Goal: Use online tool/utility: Utilize a website feature to perform a specific function

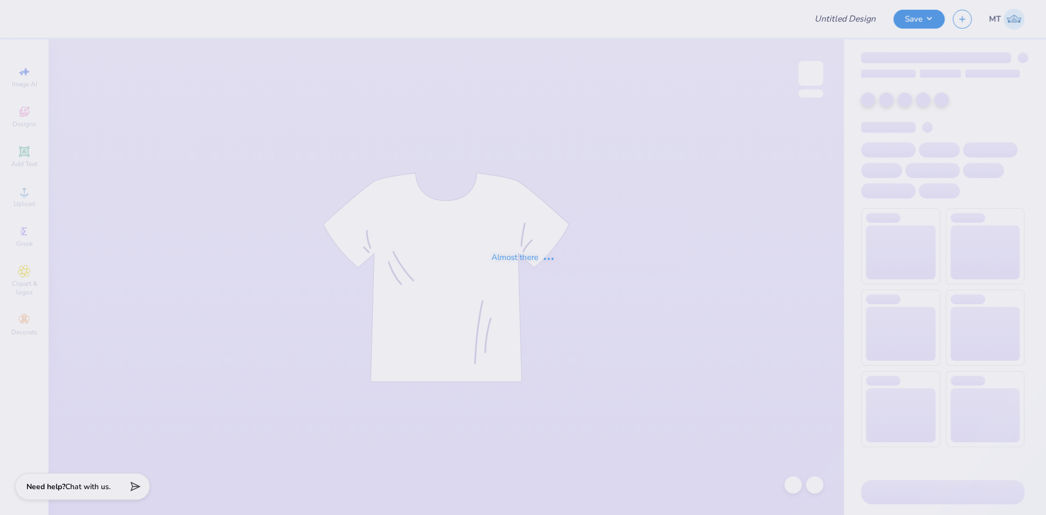
type input "FPS239910"
type input "FPS239967"
type input "FPS239832"
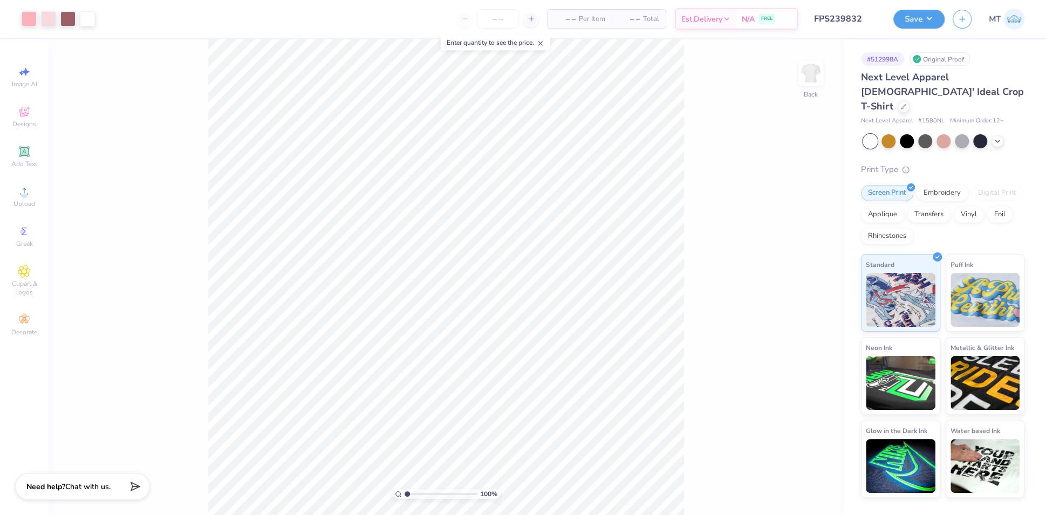
click at [431, 493] on input "range" at bounding box center [440, 494] width 73 height 10
click at [431, 498] on input "range" at bounding box center [440, 494] width 73 height 10
drag, startPoint x: 425, startPoint y: 493, endPoint x: 380, endPoint y: 485, distance: 45.9
type input "1"
click at [404, 489] on input "range" at bounding box center [440, 494] width 73 height 10
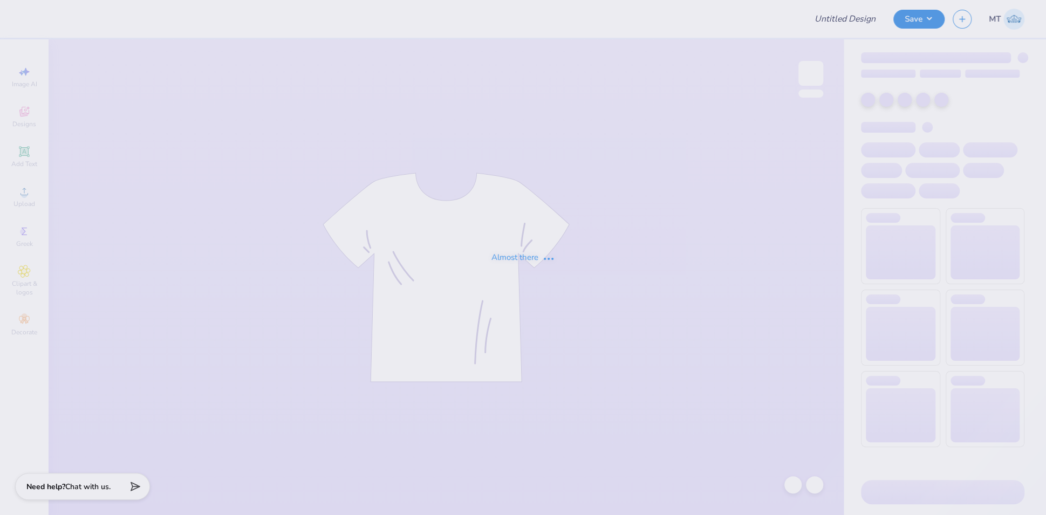
type input "FPS239843"
type input "FPS239846"
type input "FPS239847"
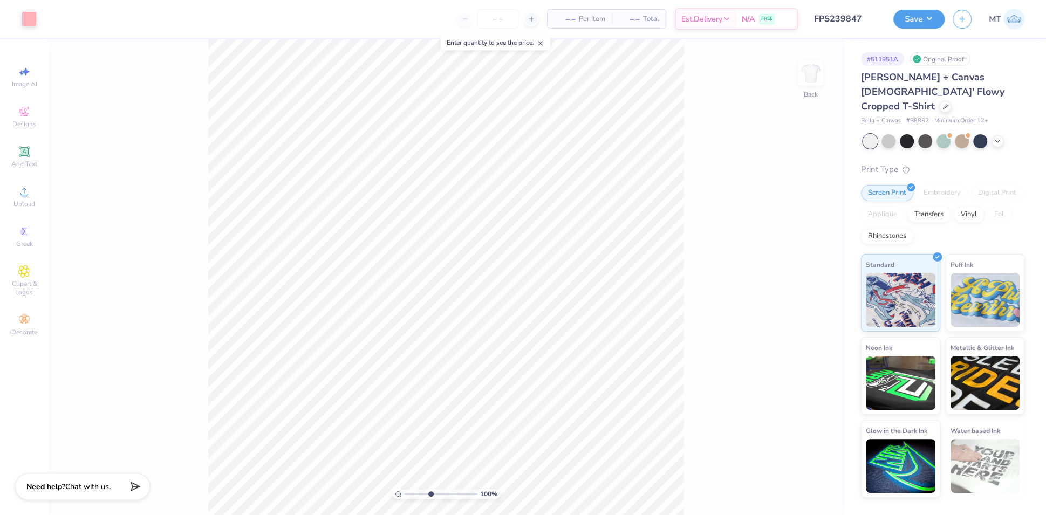
click at [430, 495] on input "range" at bounding box center [440, 494] width 73 height 10
drag, startPoint x: 430, startPoint y: 494, endPoint x: 370, endPoint y: 481, distance: 60.7
type input "1"
click at [404, 489] on input "range" at bounding box center [440, 494] width 73 height 10
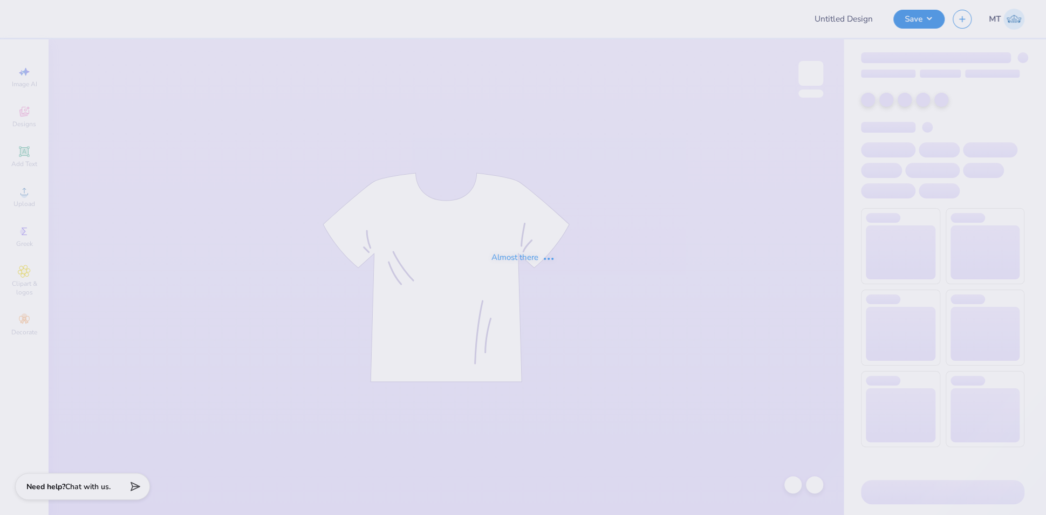
type input "FPS239855"
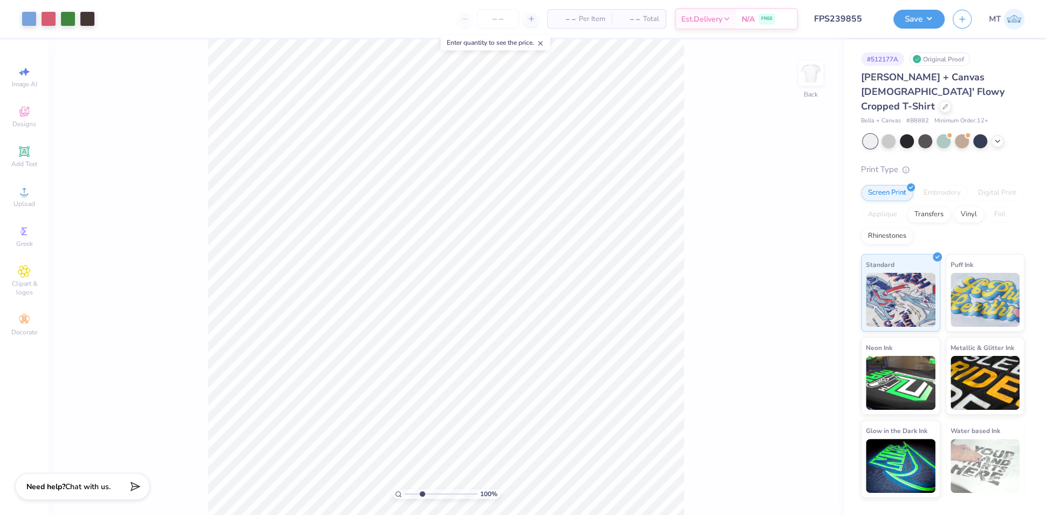
click at [422, 494] on input "range" at bounding box center [440, 494] width 73 height 10
drag, startPoint x: 420, startPoint y: 493, endPoint x: 391, endPoint y: 492, distance: 29.1
type input "1"
click at [404, 492] on input "range" at bounding box center [440, 494] width 73 height 10
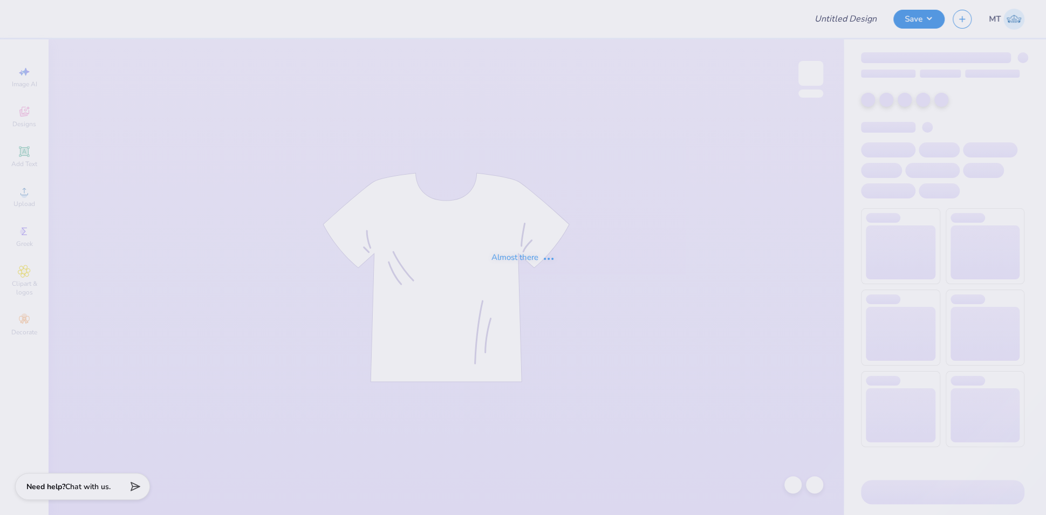
type input "FPS239857"
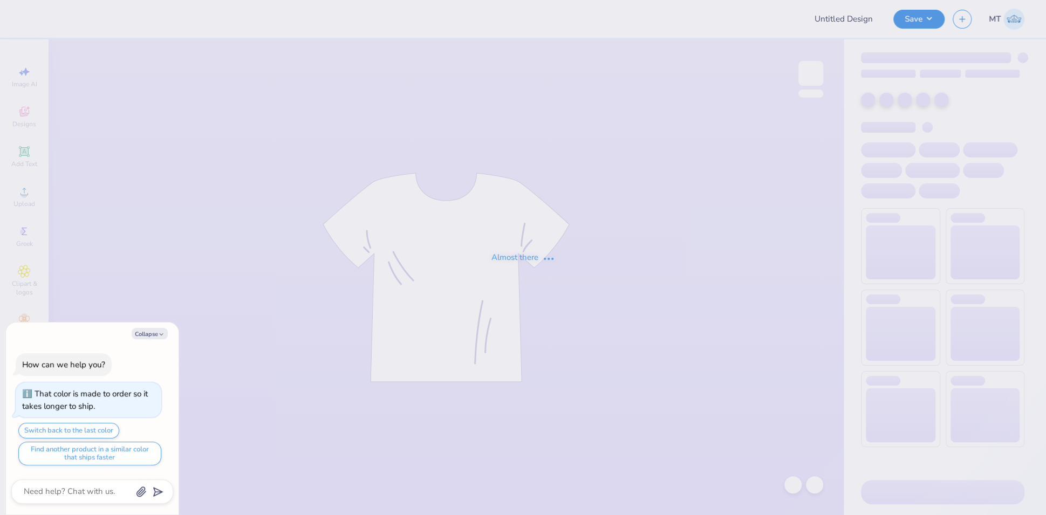
type textarea "x"
type input "FPS239886"
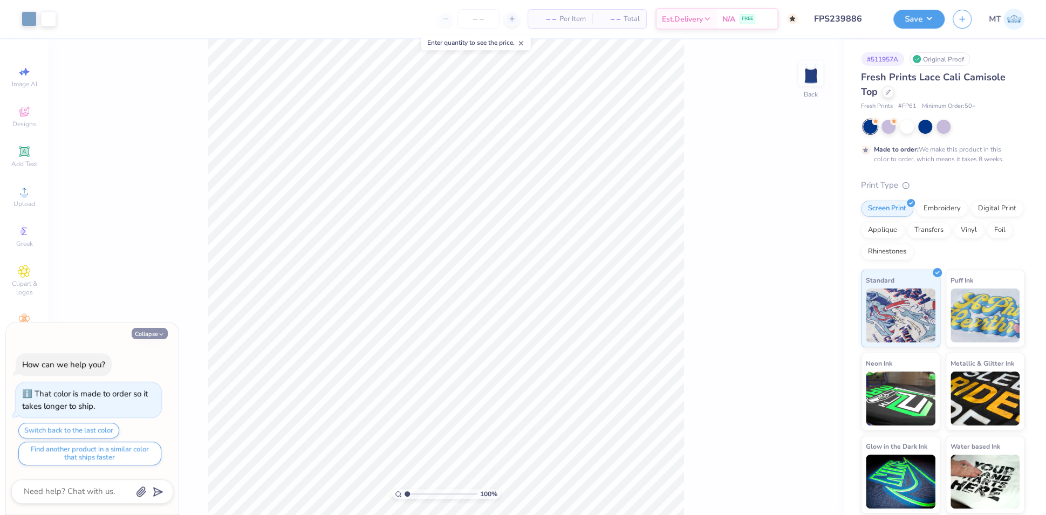
click at [158, 334] on icon "button" at bounding box center [161, 334] width 6 height 6
type textarea "x"
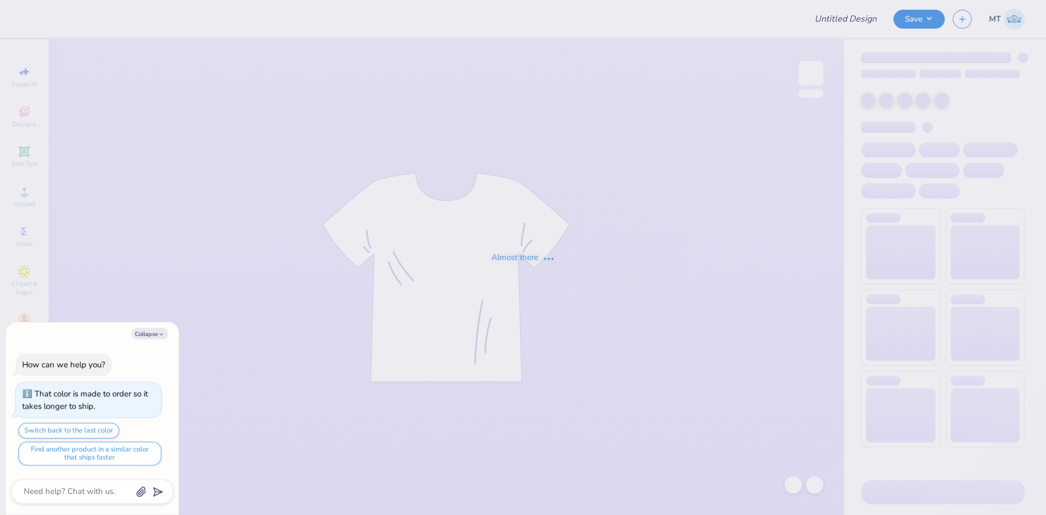
type textarea "x"
type input "FPS239911"
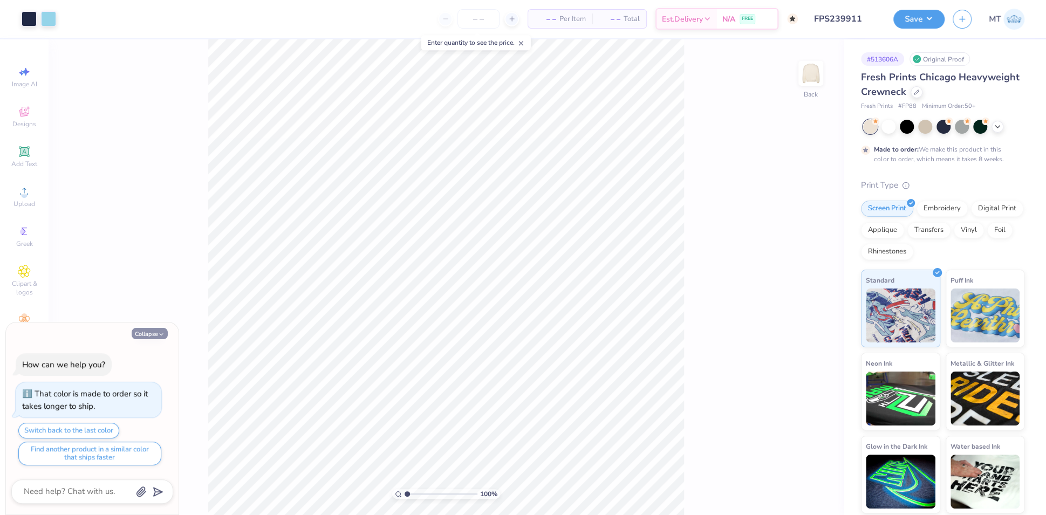
click at [145, 333] on button "Collapse" at bounding box center [150, 333] width 36 height 11
type textarea "x"
